Goal: Information Seeking & Learning: Learn about a topic

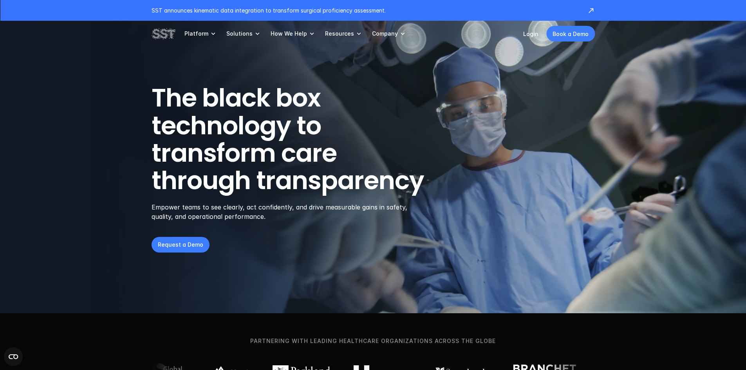
click at [230, 181] on h1 "The black box technology to transform care through transparency" at bounding box center [307, 139] width 310 height 110
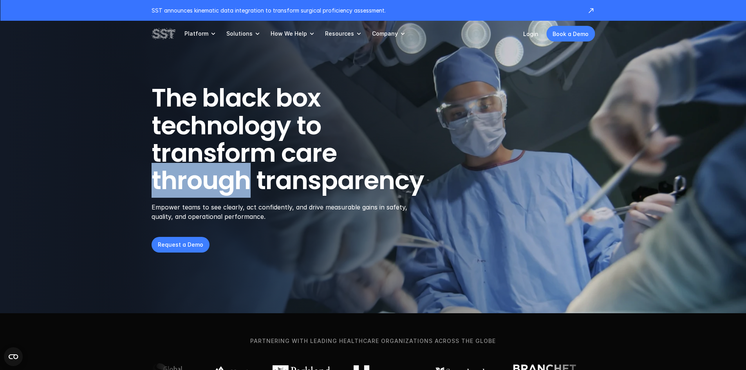
drag, startPoint x: 230, startPoint y: 181, endPoint x: 194, endPoint y: 182, distance: 35.7
click at [194, 182] on h1 "The black box technology to transform care through transparency" at bounding box center [307, 139] width 310 height 110
click at [193, 182] on h1 "The black box technology to transform care through transparency" at bounding box center [307, 139] width 310 height 110
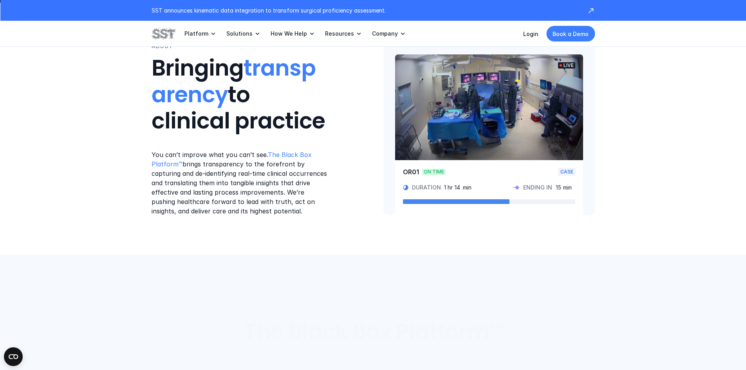
scroll to position [431, 0]
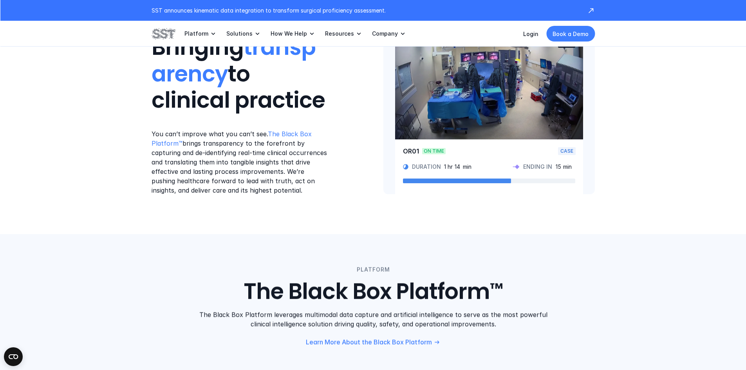
click at [201, 154] on p "You can’t improve what you can’t see. The Black Box Platform™ brings transparen…" at bounding box center [240, 162] width 177 height 66
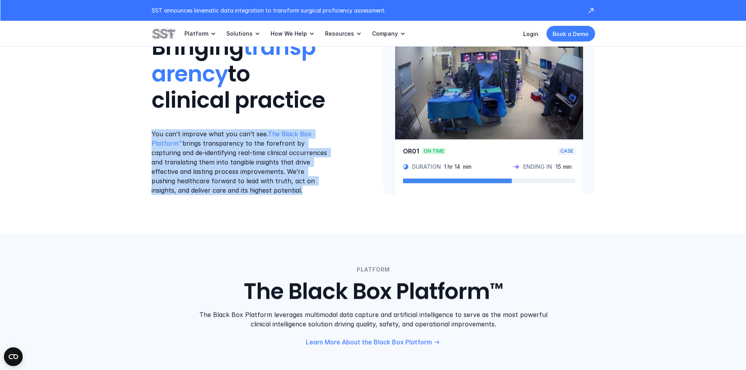
click at [201, 154] on p "You can’t improve what you can’t see. The Black Box Platform™ brings transparen…" at bounding box center [240, 162] width 177 height 66
click at [204, 163] on p "You can’t improve what you can’t see. The Black Box Platform™ brings transparen…" at bounding box center [240, 162] width 177 height 66
click at [161, 163] on p "You can’t improve what you can’t see. The Black Box Platform™ brings transparen…" at bounding box center [240, 162] width 177 height 66
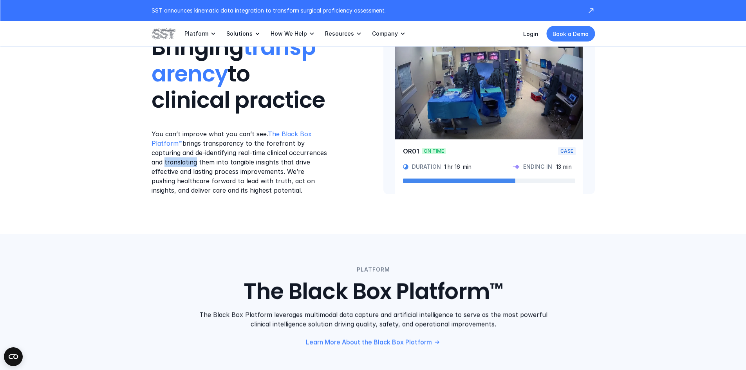
click at [159, 162] on p "You can’t improve what you can’t see. The Black Box Platform™ brings transparen…" at bounding box center [240, 162] width 177 height 66
click at [161, 161] on p "You can’t improve what you can’t see. The Black Box Platform™ brings transparen…" at bounding box center [240, 162] width 177 height 66
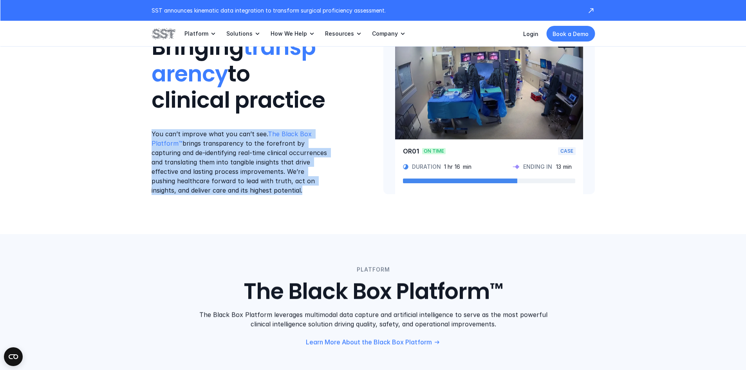
click at [161, 161] on p "You can’t improve what you can’t see. The Black Box Platform™ brings transparen…" at bounding box center [240, 162] width 177 height 66
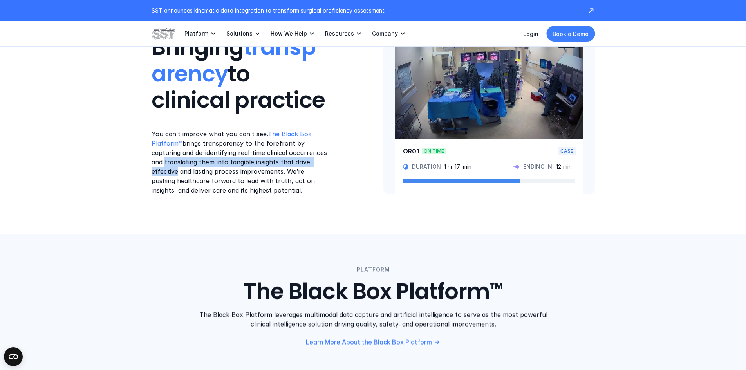
drag, startPoint x: 161, startPoint y: 161, endPoint x: 302, endPoint y: 160, distance: 140.7
click at [303, 159] on p "You can’t improve what you can’t see. The Black Box Platform™ brings transparen…" at bounding box center [240, 162] width 177 height 66
click at [312, 163] on p "You can’t improve what you can’t see. The Black Box Platform™ brings transparen…" at bounding box center [240, 162] width 177 height 66
drag, startPoint x: 312, startPoint y: 163, endPoint x: 234, endPoint y: 165, distance: 78.4
click at [234, 165] on p "You can’t improve what you can’t see. The Black Box Platform™ brings transparen…" at bounding box center [240, 162] width 177 height 66
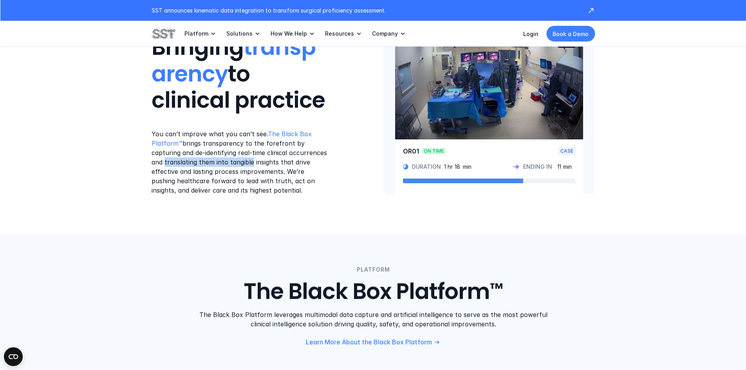
click at [234, 165] on p "You can’t improve what you can’t see. The Black Box Platform™ brings transparen…" at bounding box center [240, 162] width 177 height 66
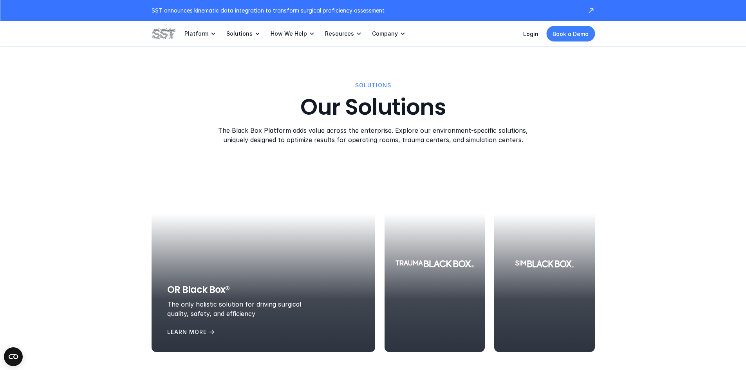
scroll to position [901, 0]
click at [197, 330] on p "Learn More" at bounding box center [187, 331] width 40 height 9
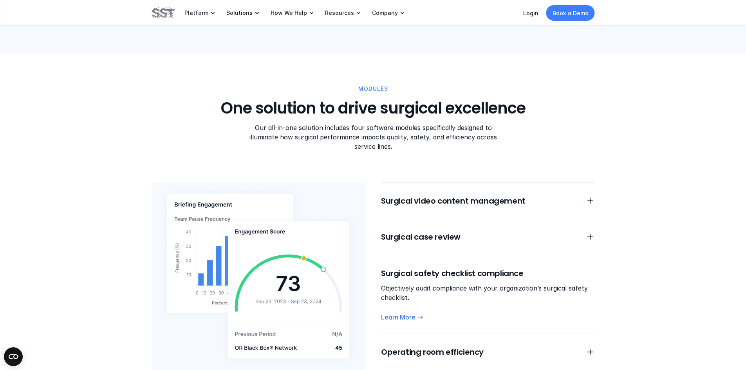
scroll to position [588, 0]
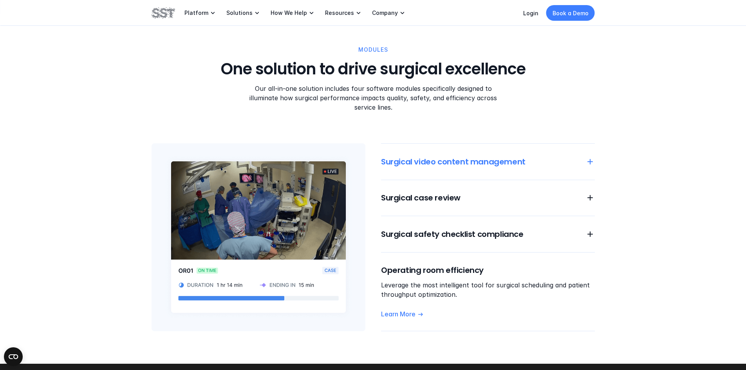
click at [590, 157] on icon at bounding box center [590, 161] width 9 height 9
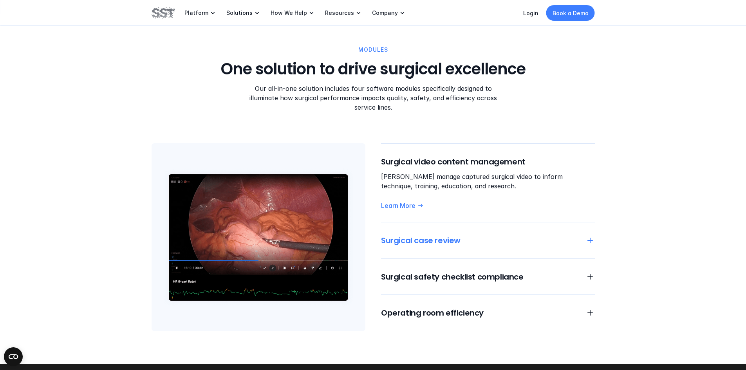
click at [592, 236] on icon at bounding box center [590, 240] width 9 height 9
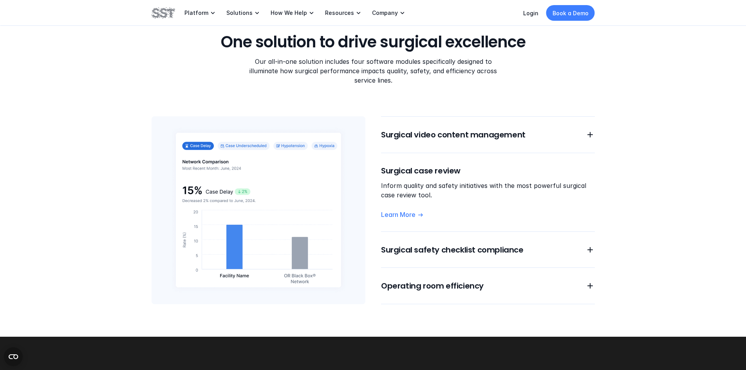
scroll to position [627, 0]
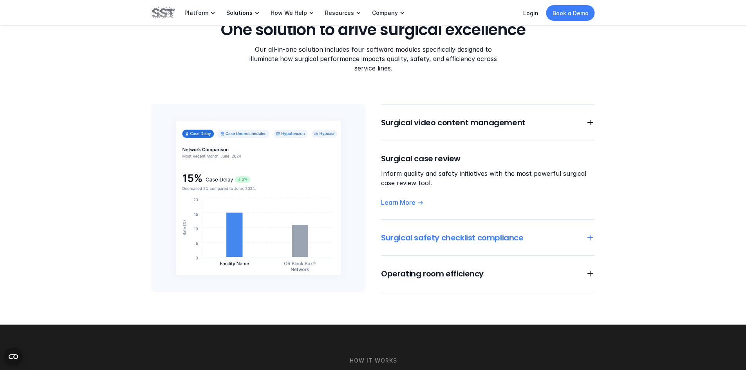
drag, startPoint x: 584, startPoint y: 224, endPoint x: 591, endPoint y: 228, distance: 8.5
click at [591, 235] on use at bounding box center [590, 237] width 5 height 5
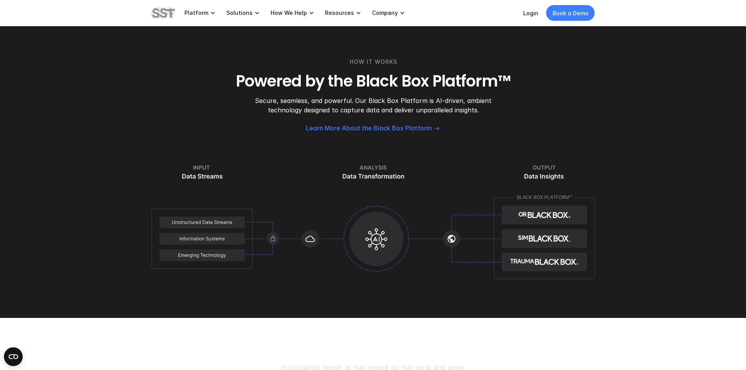
scroll to position [940, 0]
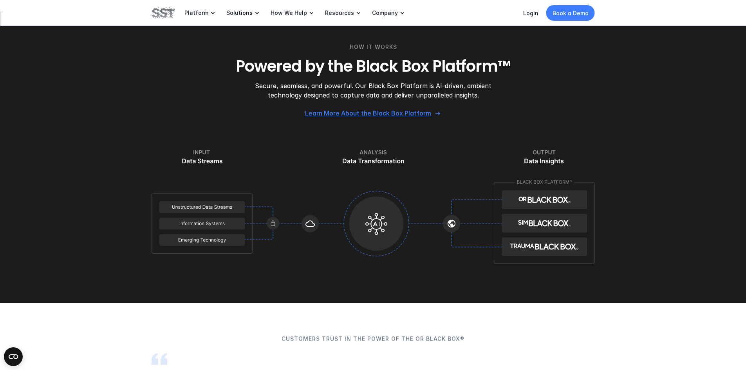
click at [413, 109] on p "Learn More About the Black Box Platform" at bounding box center [368, 113] width 126 height 8
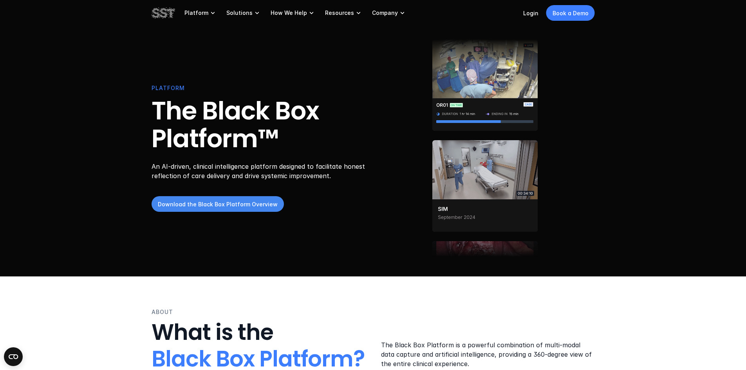
click at [235, 198] on link "Download the Black Box Platform Overview" at bounding box center [218, 205] width 132 height 16
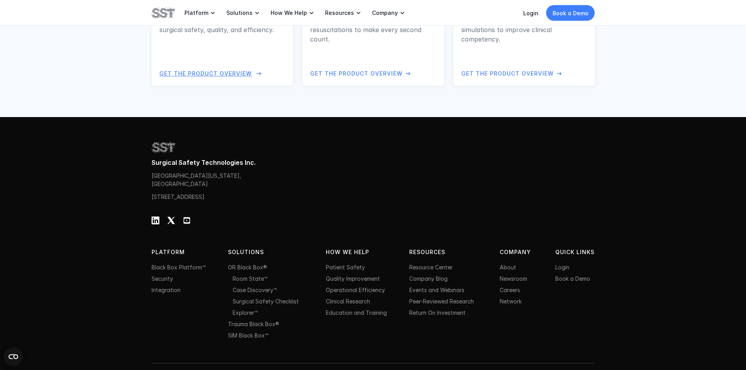
scroll to position [779, 0]
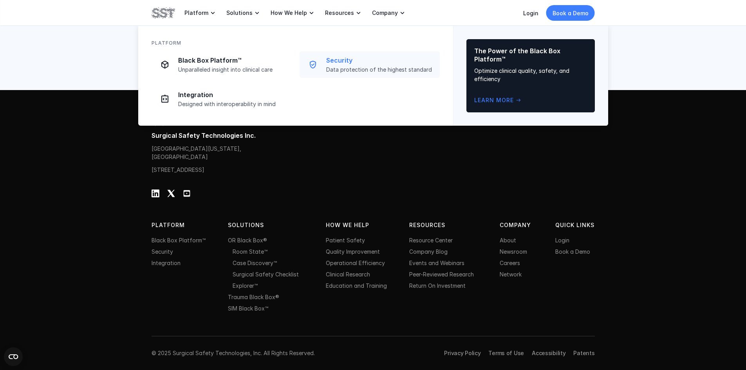
click at [343, 60] on p "Security" at bounding box center [380, 60] width 109 height 8
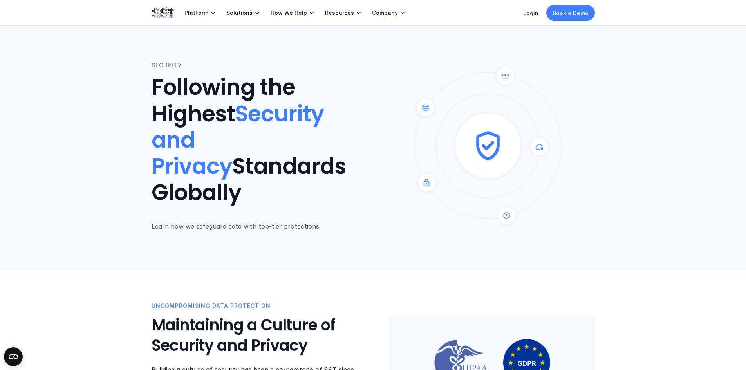
click at [227, 99] on h1 "Following the Highest Security and Privacy Standards Globally" at bounding box center [259, 140] width 214 height 132
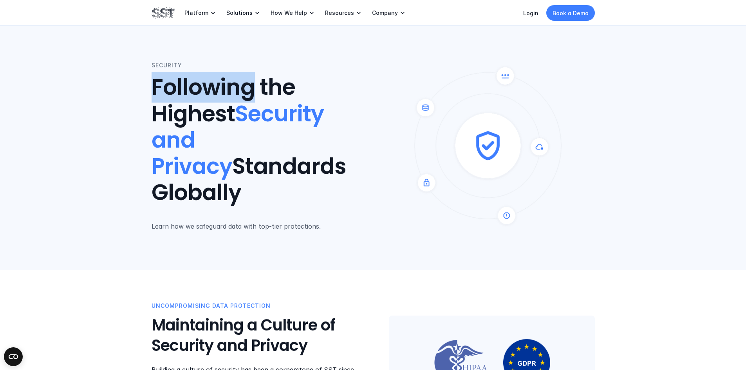
drag, startPoint x: 227, startPoint y: 99, endPoint x: 210, endPoint y: 100, distance: 17.6
click at [210, 100] on h1 "Following the Highest Security and Privacy Standards Globally" at bounding box center [259, 140] width 214 height 132
click at [206, 100] on h1 "Following the Highest Security and Privacy Standards Globally" at bounding box center [259, 140] width 214 height 132
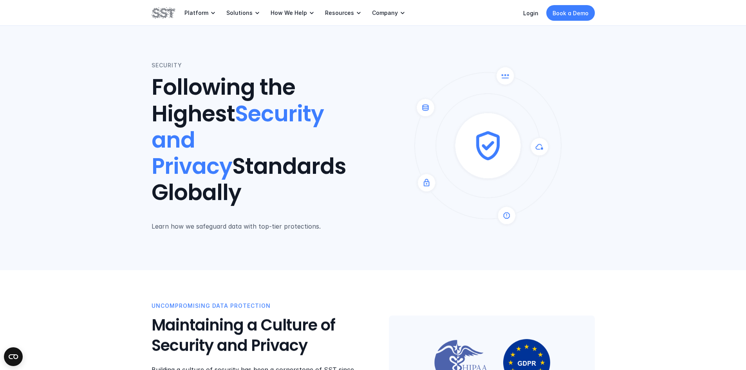
click at [277, 98] on h1 "Following the Highest Security and Privacy Standards Globally" at bounding box center [259, 140] width 214 height 132
drag, startPoint x: 277, startPoint y: 98, endPoint x: 237, endPoint y: 110, distance: 41.9
click at [253, 102] on h1 "Following the Highest Security and Privacy Standards Globally" at bounding box center [259, 140] width 214 height 132
click at [203, 125] on h1 "Following the Highest Security and Privacy Standards Globally" at bounding box center [259, 140] width 214 height 132
click at [199, 125] on h1 "Following the Highest Security and Privacy Standards Globally" at bounding box center [259, 140] width 214 height 132
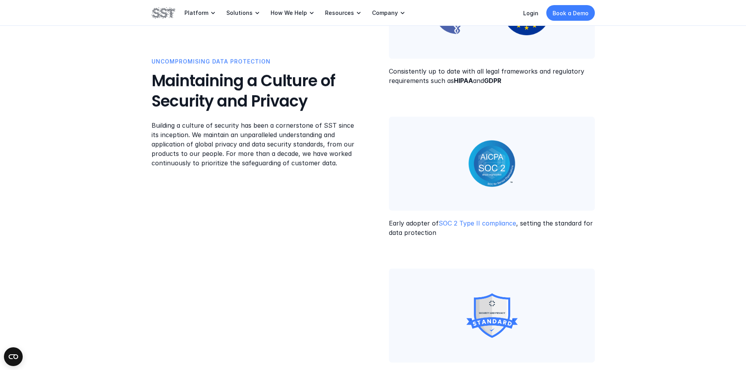
scroll to position [353, 0]
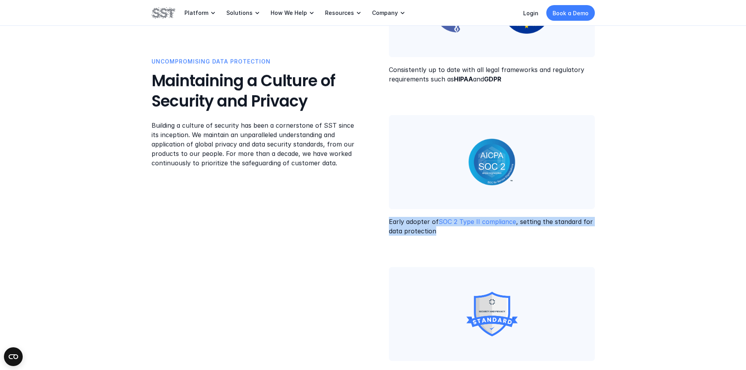
drag, startPoint x: 445, startPoint y: 224, endPoint x: 382, endPoint y: 217, distance: 64.2
click at [382, 217] on div "Uncompromising Data Protection Maintaining a Culture of Security and Privacy Bu…" at bounding box center [374, 239] width 444 height 581
